Goal: Information Seeking & Learning: Learn about a topic

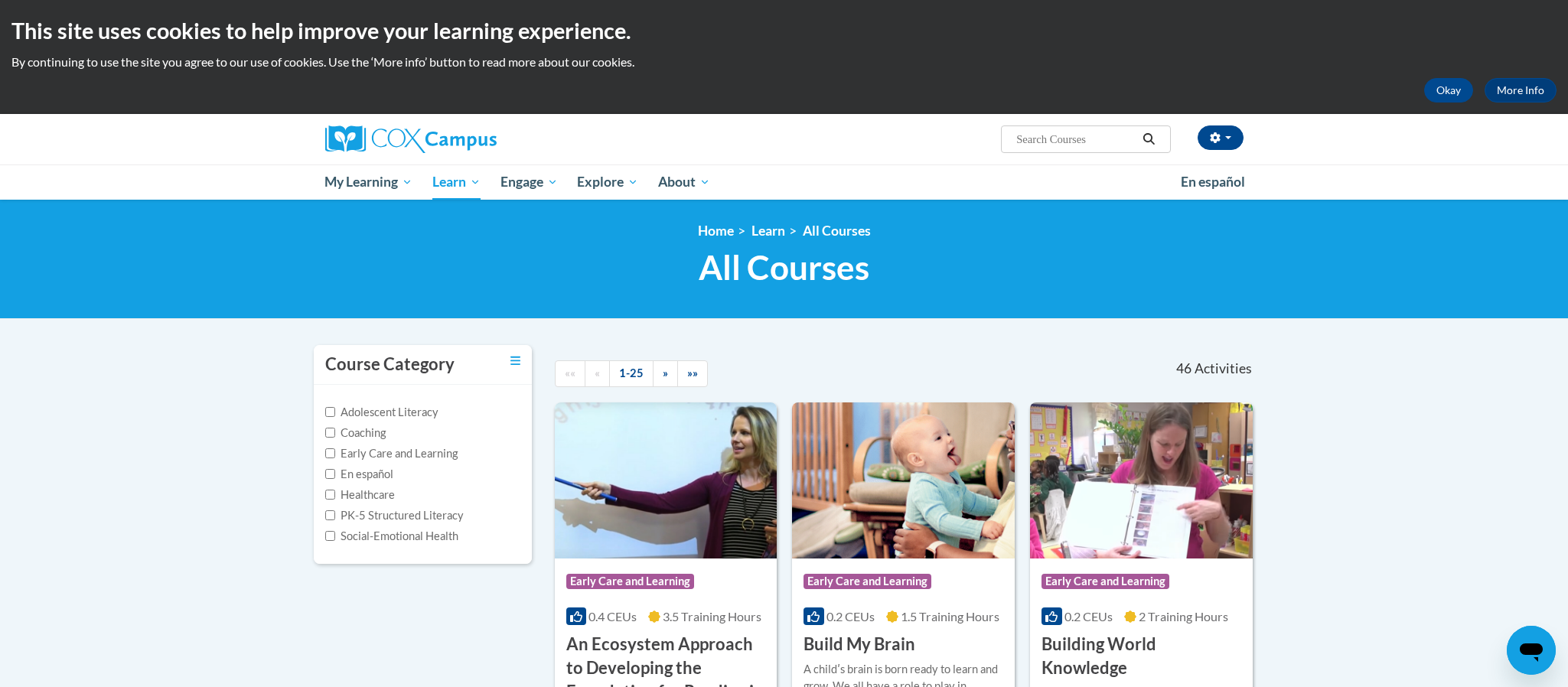
click at [1086, 133] on input "Search..." at bounding box center [1076, 139] width 123 height 18
type input "monitoring children's progress"
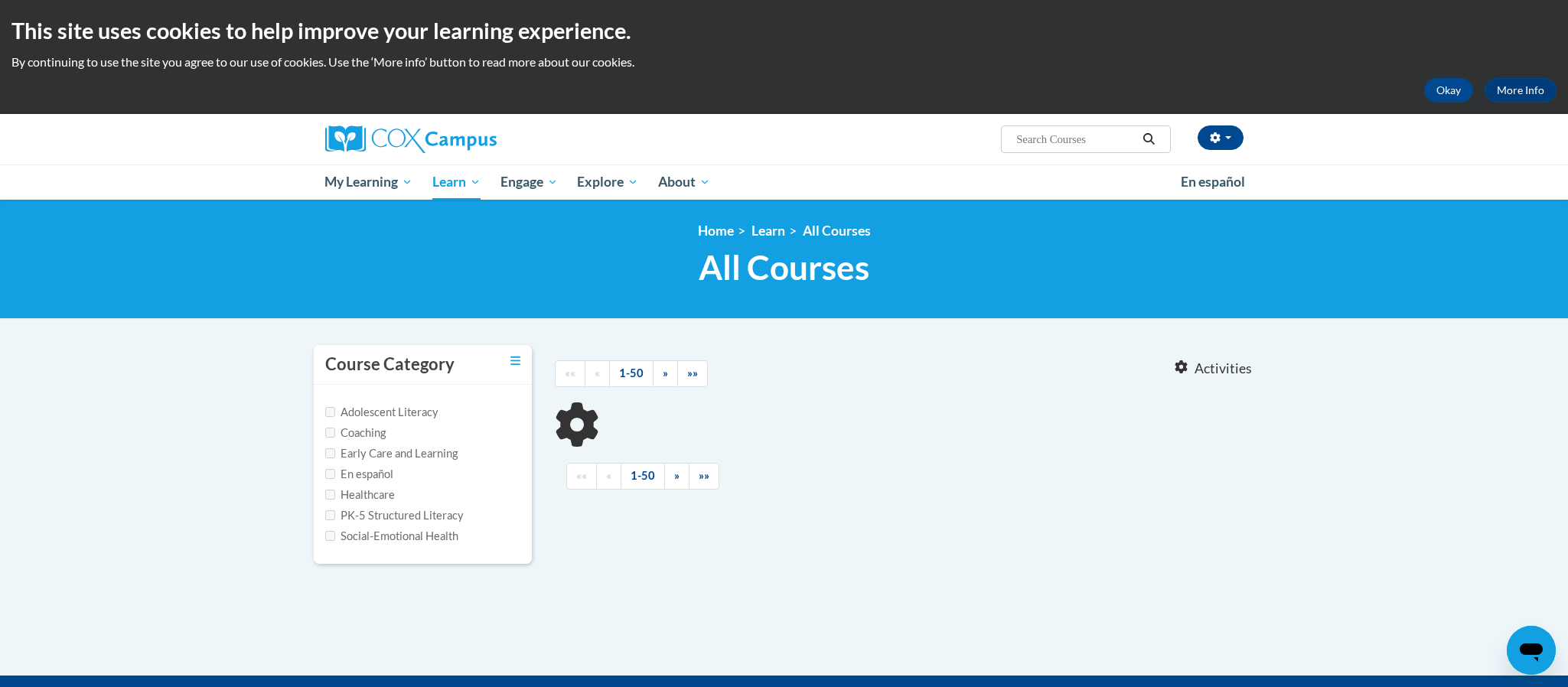
type input "monitoring children's progress"
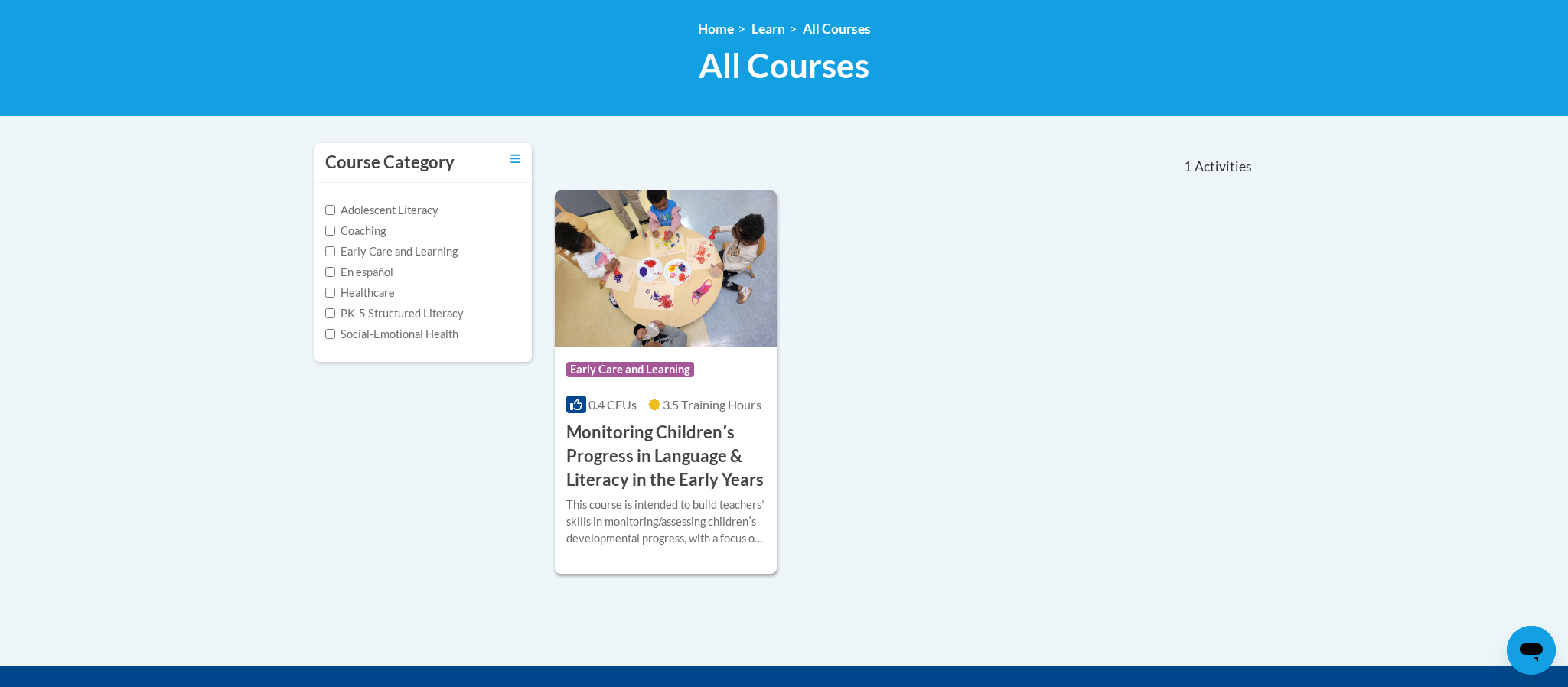
scroll to position [321, 0]
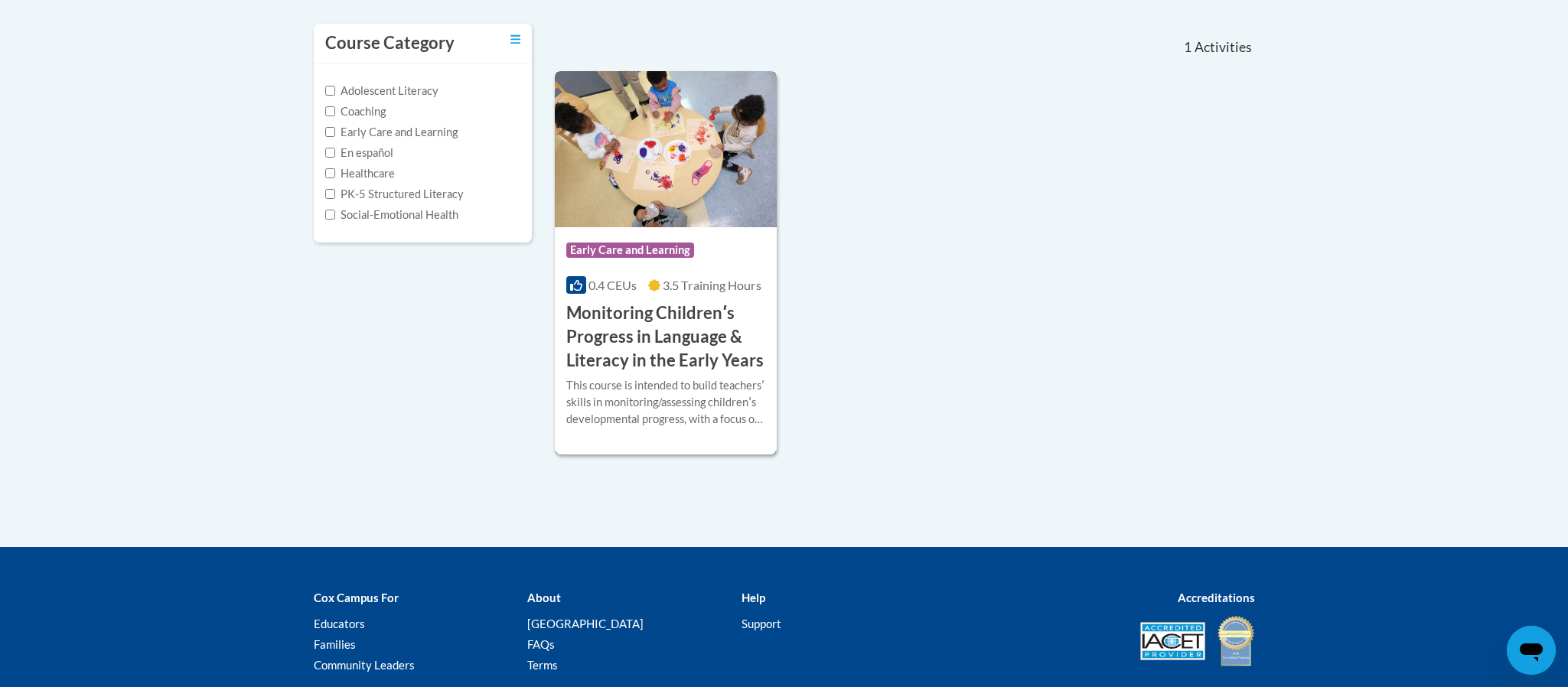
click at [712, 328] on h3 "Monitoring Childrenʹs Progress in Language & Literacy in the Early Years" at bounding box center [666, 337] width 200 height 71
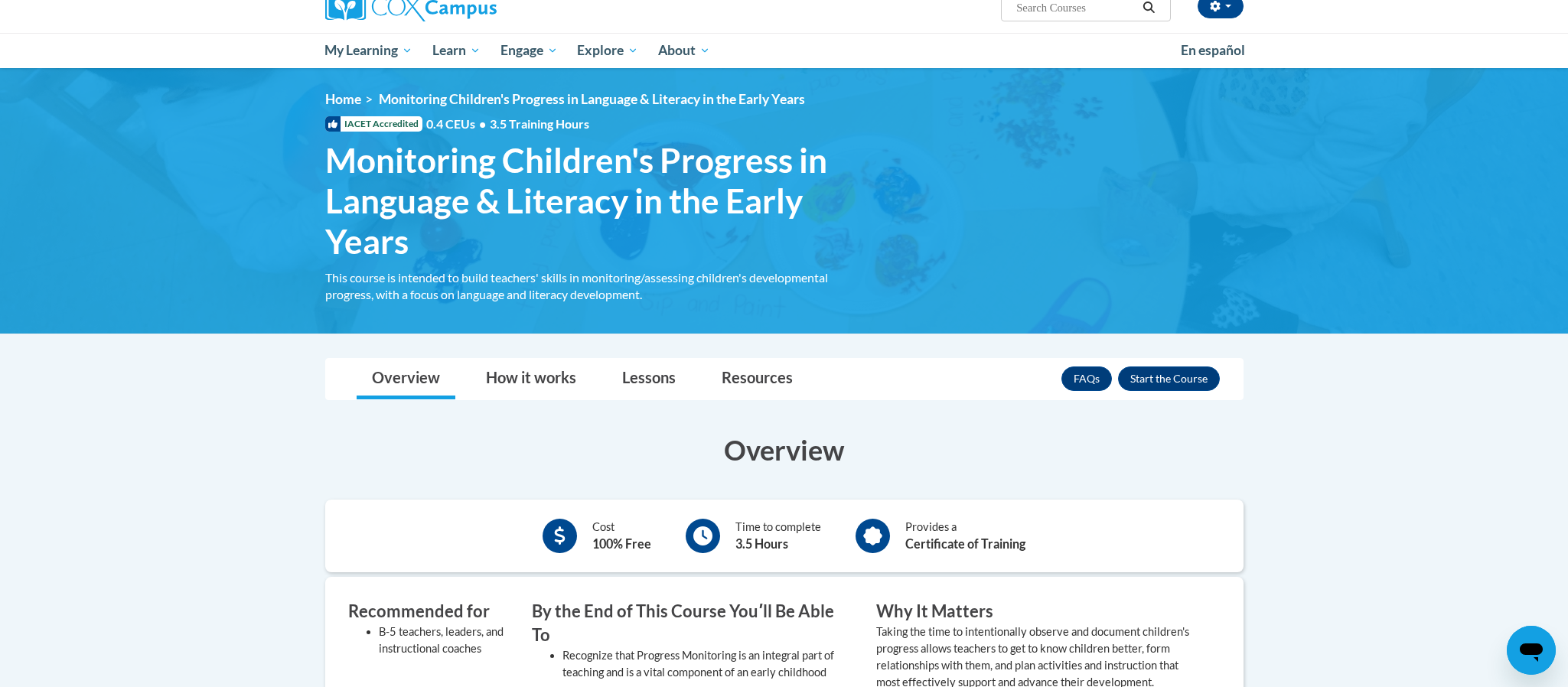
scroll to position [137, 0]
